Goal: Information Seeking & Learning: Find specific fact

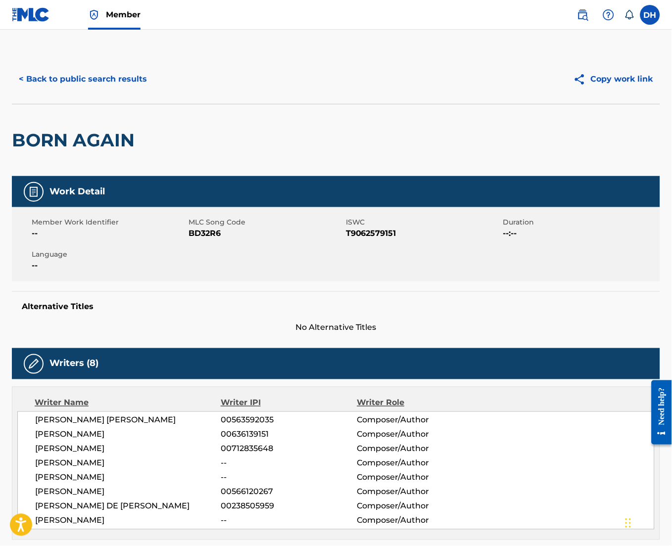
click at [75, 90] on button "< Back to public search results" at bounding box center [83, 79] width 142 height 25
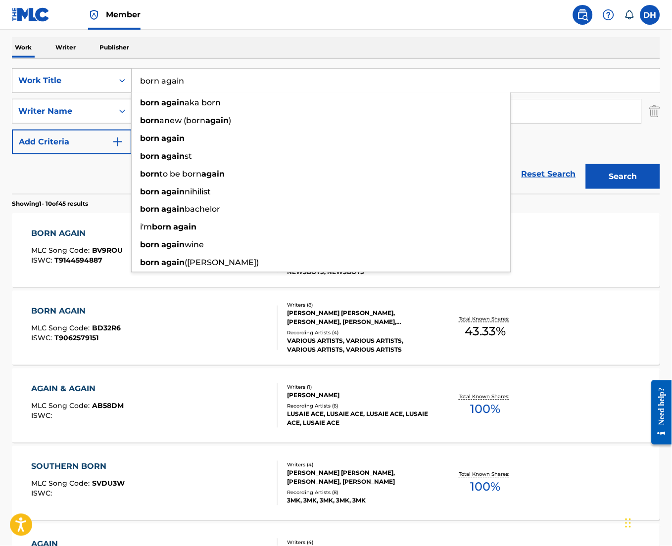
drag, startPoint x: 192, startPoint y: 88, endPoint x: 93, endPoint y: 84, distance: 99.1
click at [93, 84] on div "SearchWithCriteria0a5ca5c3-154e-4b74-bf2d-505e90eb6f10 Work Title born again bo…" at bounding box center [336, 80] width 648 height 25
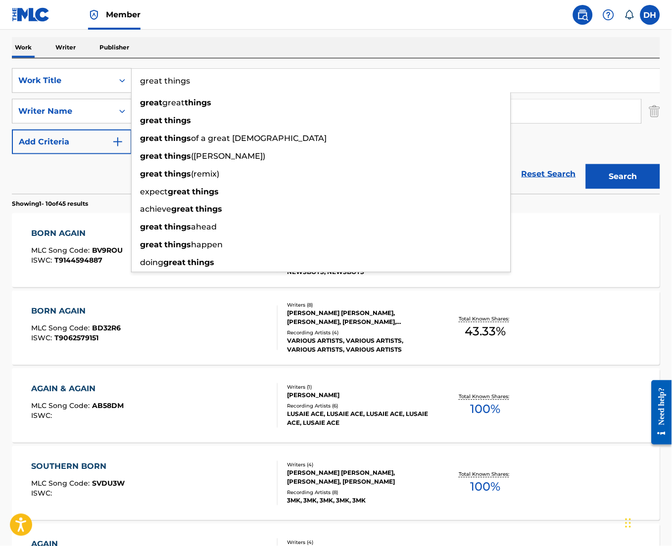
type input "great things"
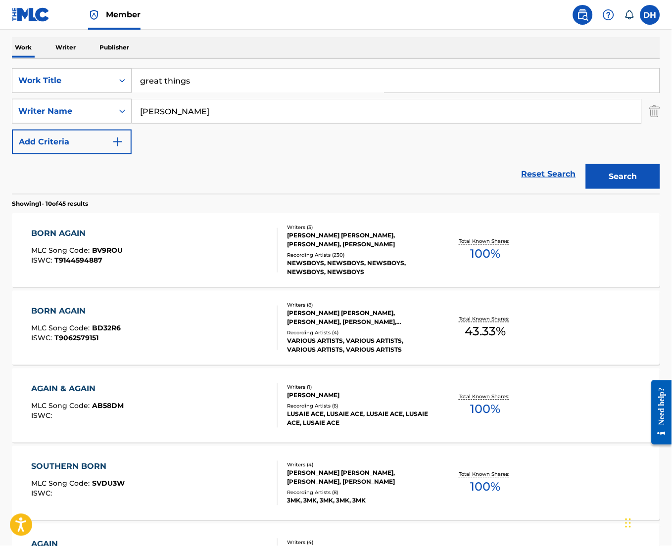
click at [104, 176] on div "Reset Search Search" at bounding box center [336, 174] width 648 height 40
drag, startPoint x: 205, startPoint y: 124, endPoint x: 153, endPoint y: 119, distance: 52.2
click at [153, 119] on div "SearchWithCriteria0a5ca5c3-154e-4b74-bf2d-505e90eb6f10 Work Title great things …" at bounding box center [336, 111] width 648 height 86
drag, startPoint x: 178, startPoint y: 115, endPoint x: 91, endPoint y: 131, distance: 88.6
click at [91, 131] on div "SearchWithCriteria0a5ca5c3-154e-4b74-bf2d-505e90eb6f10 Work Title great things …" at bounding box center [336, 111] width 648 height 86
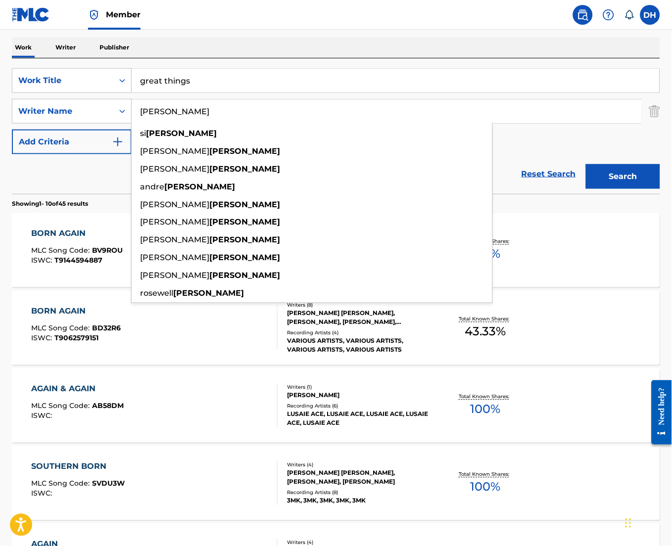
type input "[PERSON_NAME]"
click at [586, 164] on button "Search" at bounding box center [623, 176] width 74 height 25
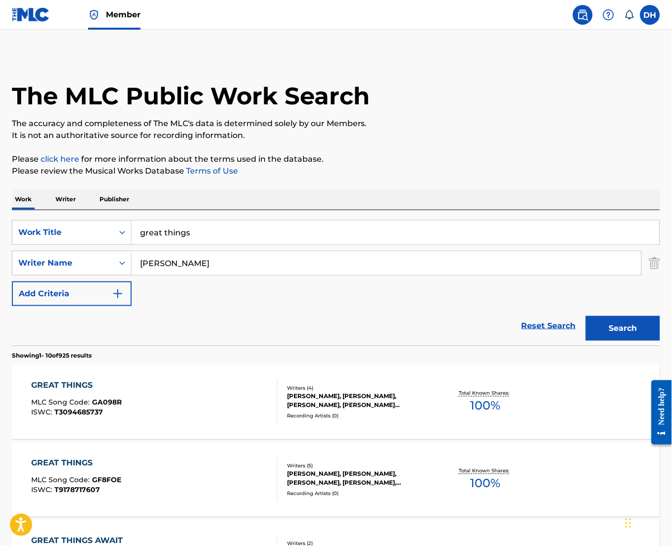
click at [120, 385] on div "GREAT THINGS" at bounding box center [76, 386] width 91 height 12
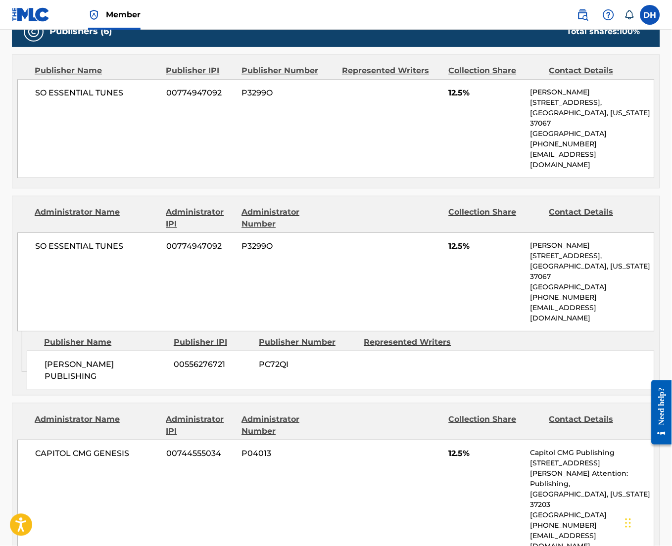
scroll to position [483, 0]
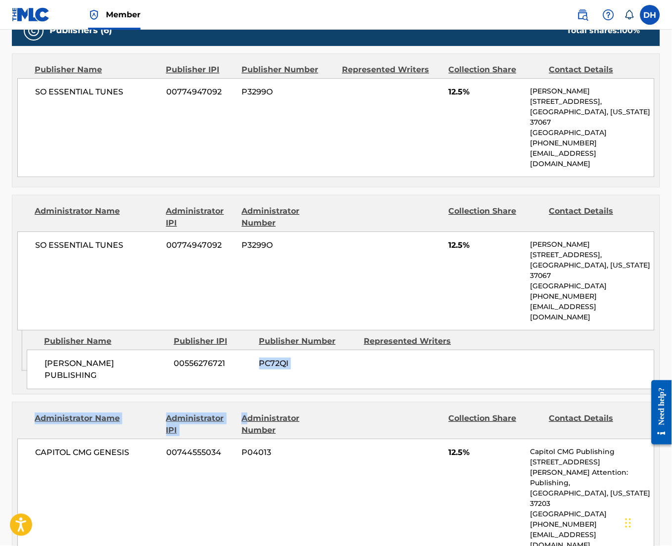
drag, startPoint x: 246, startPoint y: 357, endPoint x: 249, endPoint y: 378, distance: 20.5
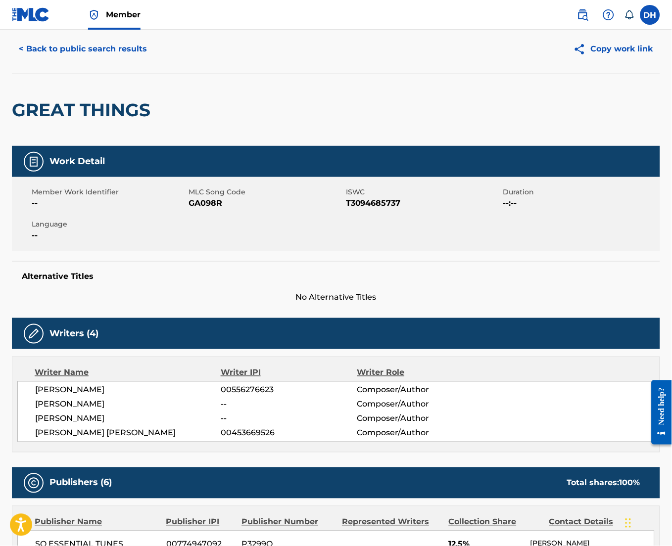
scroll to position [0, 0]
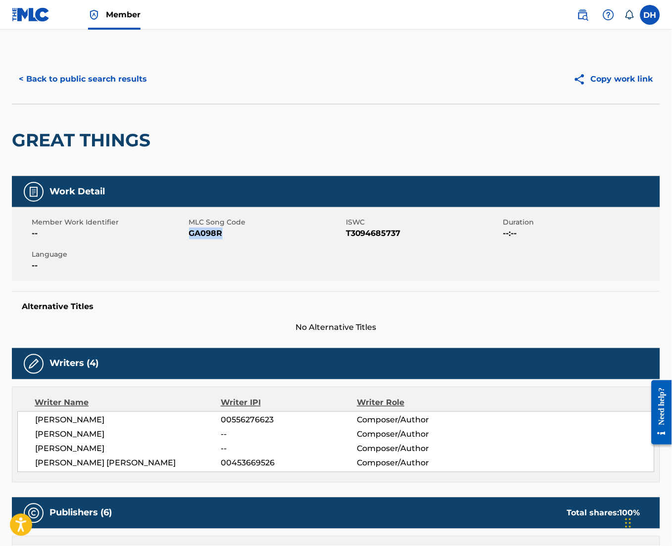
drag, startPoint x: 189, startPoint y: 234, endPoint x: 227, endPoint y: 242, distance: 39.0
click at [227, 242] on div "Member Work Identifier -- MLC Song Code GA098R ISWC T3094685737 Duration --:-- …" at bounding box center [336, 244] width 648 height 74
copy span "GA098R"
click at [115, 76] on button "< Back to public search results" at bounding box center [83, 79] width 142 height 25
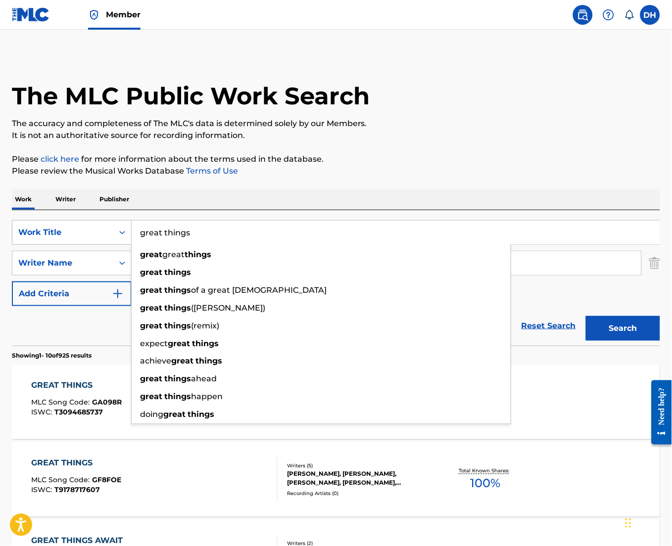
drag, startPoint x: 218, startPoint y: 239, endPoint x: 62, endPoint y: 244, distance: 156.0
click at [62, 244] on div "SearchWithCriteria0a5ca5c3-154e-4b74-bf2d-505e90eb6f10 Work Title great things …" at bounding box center [336, 232] width 648 height 25
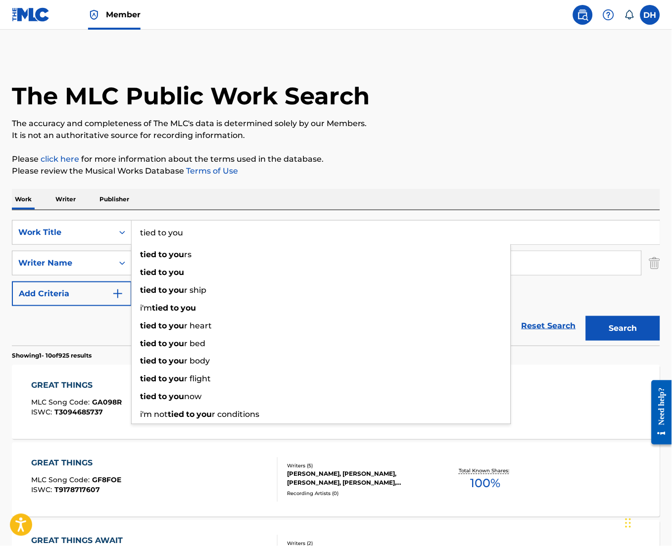
type input "tied to you"
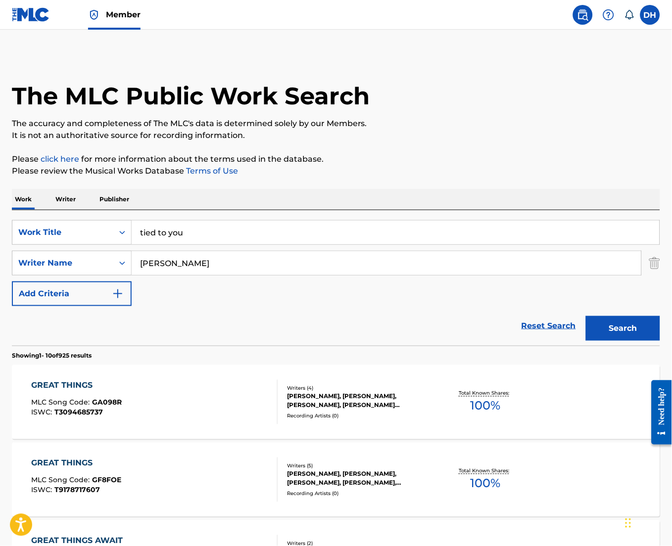
click at [143, 204] on div "Work Writer Publisher" at bounding box center [336, 199] width 648 height 21
click at [613, 304] on div "SearchWithCriteria0a5ca5c3-154e-4b74-bf2d-505e90eb6f10 Work Title tied to you S…" at bounding box center [336, 263] width 648 height 86
click at [623, 324] on button "Search" at bounding box center [623, 328] width 74 height 25
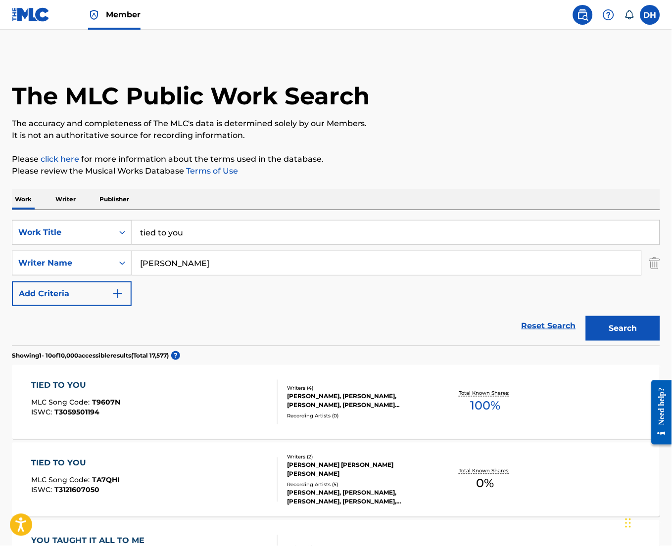
click at [199, 401] on div "TIED TO YOU MLC Song Code : T9607N ISWC : T3059501194" at bounding box center [154, 402] width 246 height 45
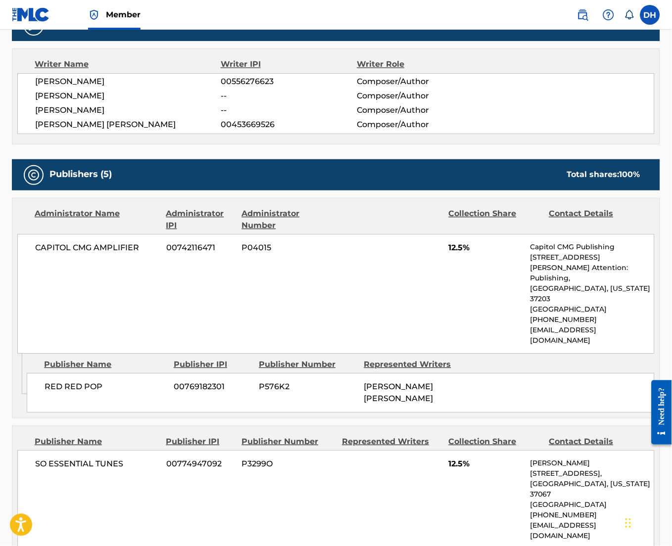
scroll to position [366, 0]
